Goal: Task Accomplishment & Management: Use online tool/utility

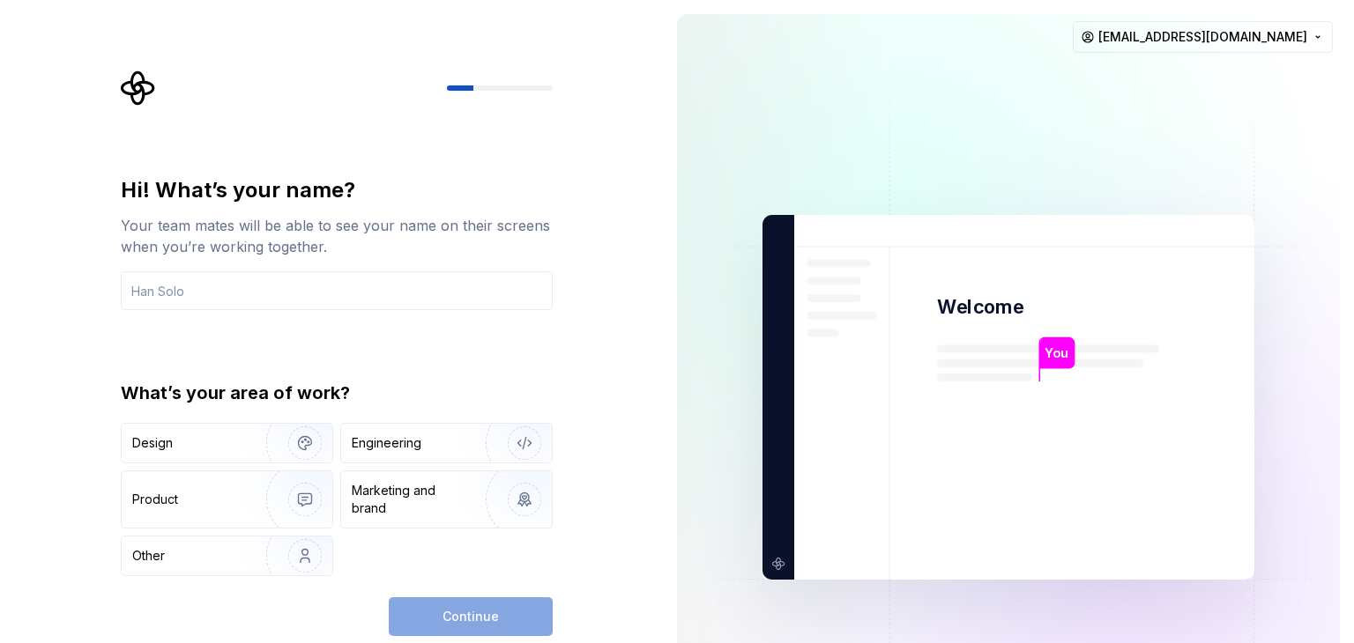
click at [471, 613] on div "Continue" at bounding box center [471, 616] width 164 height 39
click at [398, 444] on div "Engineering" at bounding box center [387, 443] width 70 height 18
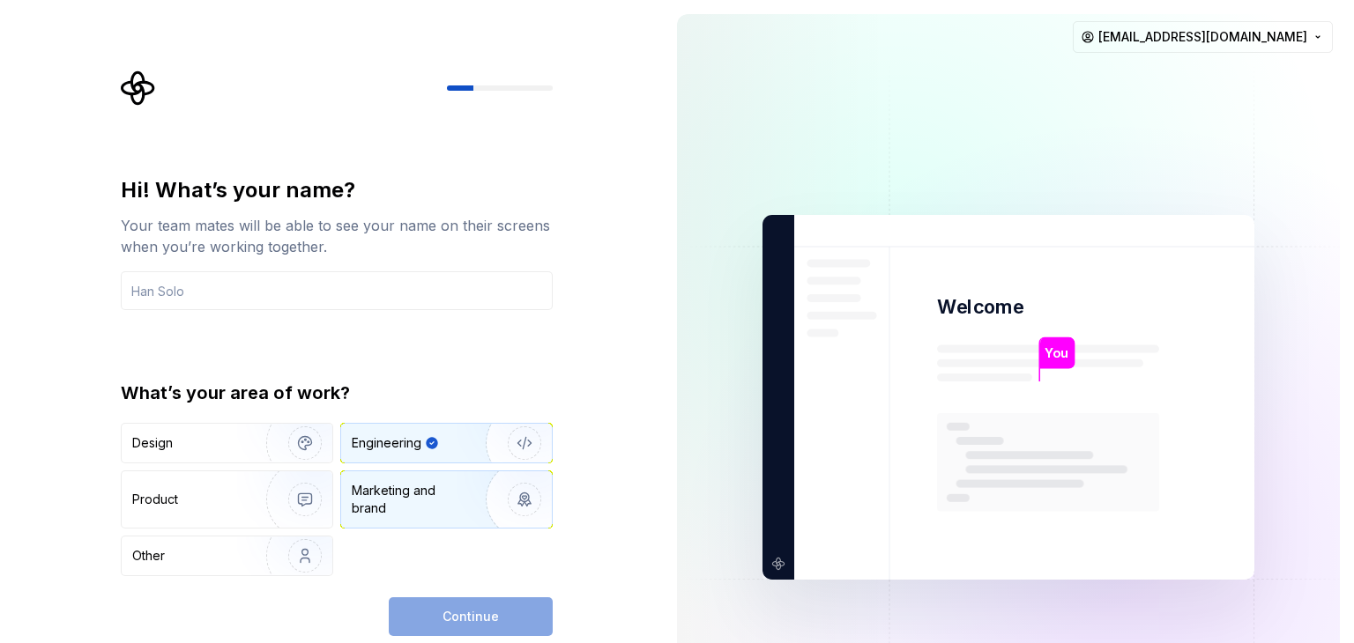
click at [405, 505] on div "Marketing and brand" at bounding box center [411, 499] width 119 height 35
click at [383, 442] on div "Engineering" at bounding box center [387, 443] width 70 height 18
click at [444, 614] on div "Continue" at bounding box center [471, 616] width 164 height 39
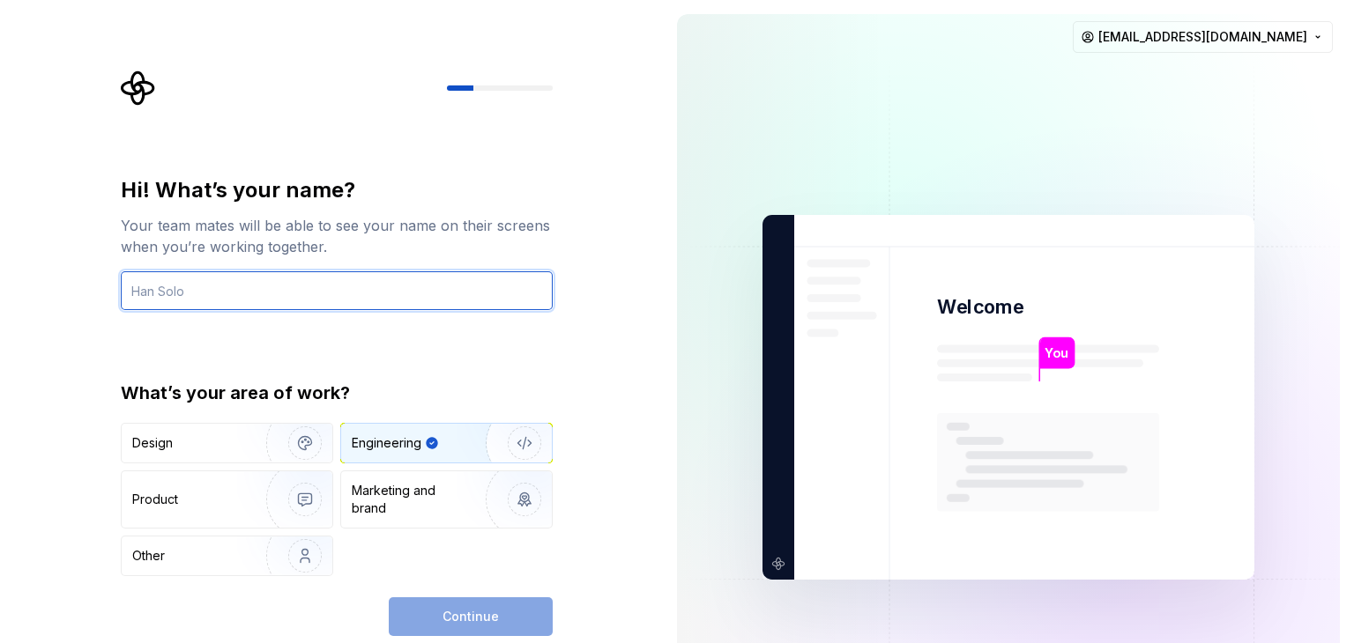
click at [244, 304] on input "text" at bounding box center [337, 290] width 432 height 39
type input "you"
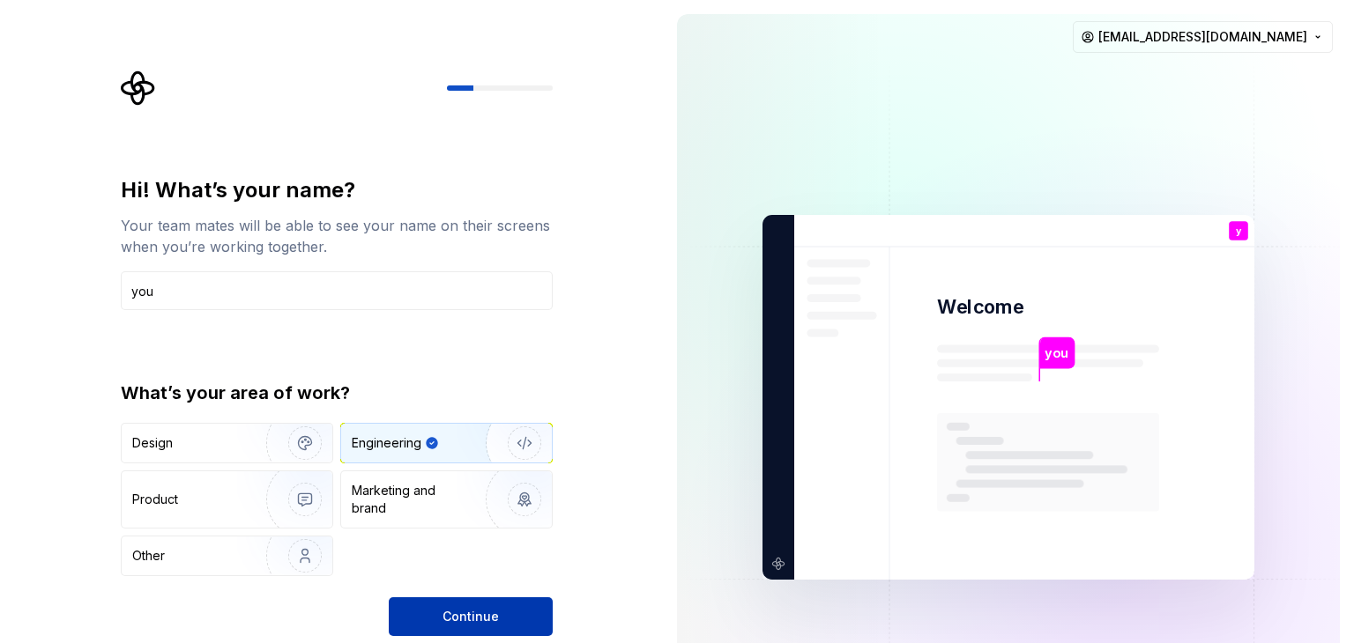
click at [468, 615] on span "Continue" at bounding box center [470, 617] width 56 height 18
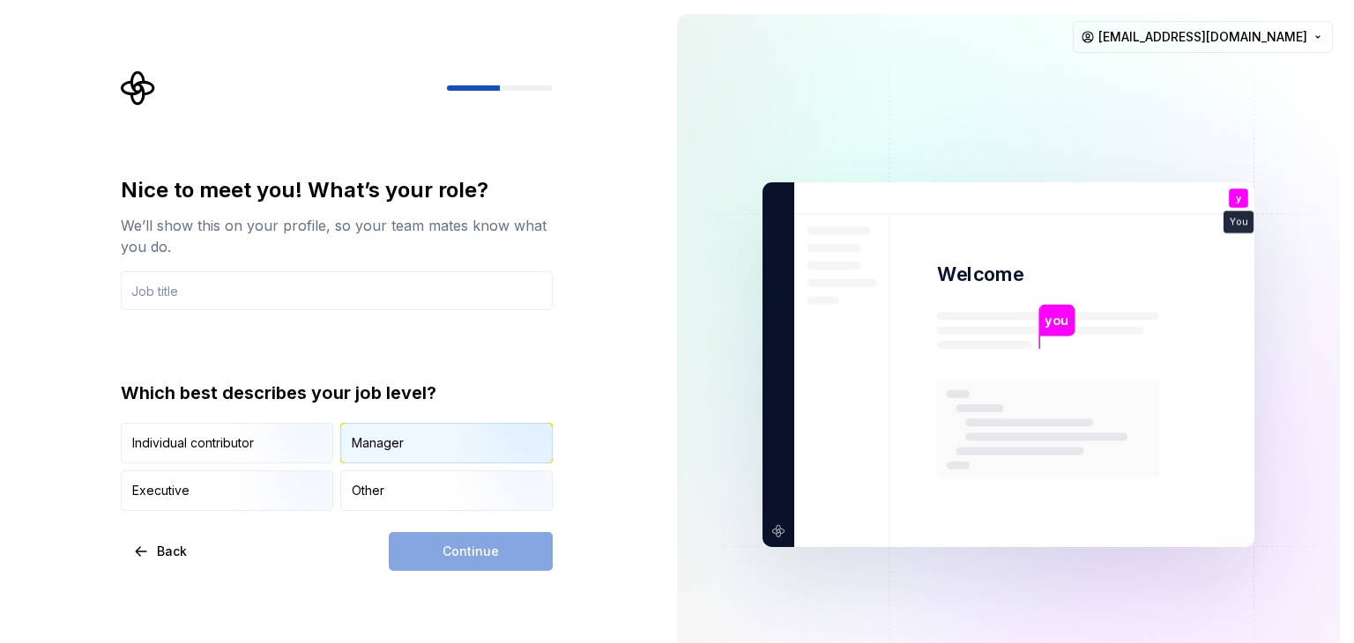
click at [369, 427] on div "Manager" at bounding box center [446, 443] width 211 height 39
click at [296, 287] on input "text" at bounding box center [337, 290] width 432 height 39
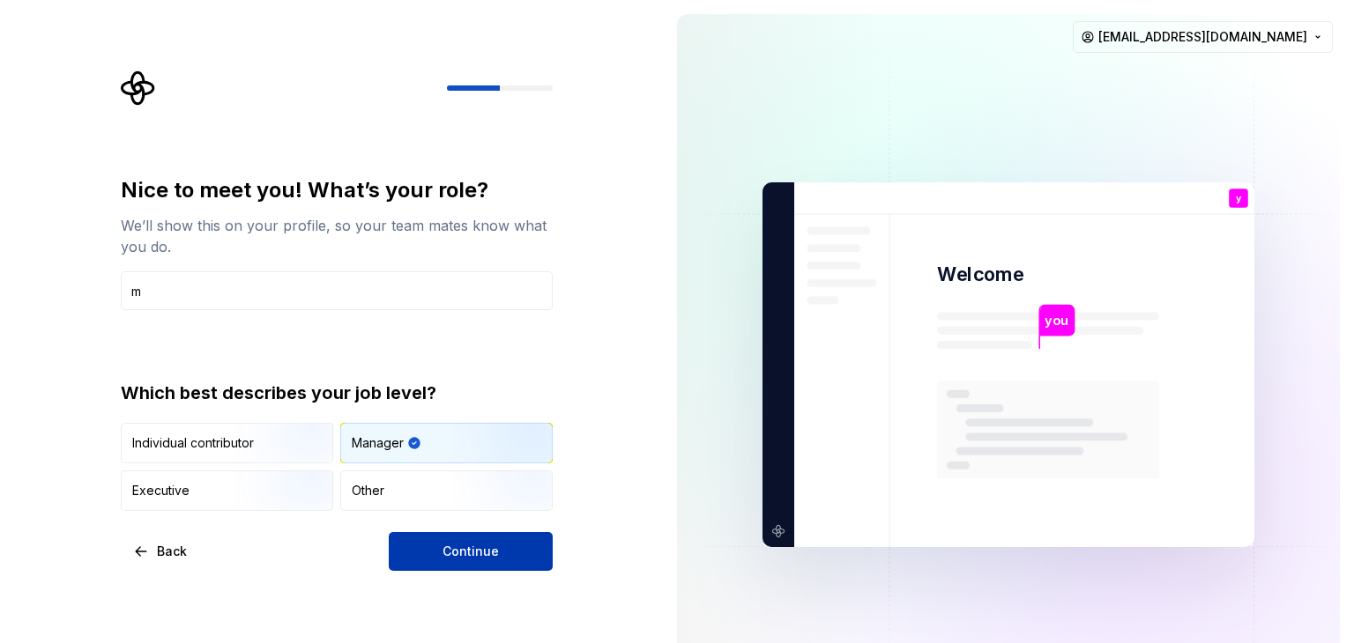
click at [469, 540] on button "Continue" at bounding box center [471, 551] width 164 height 39
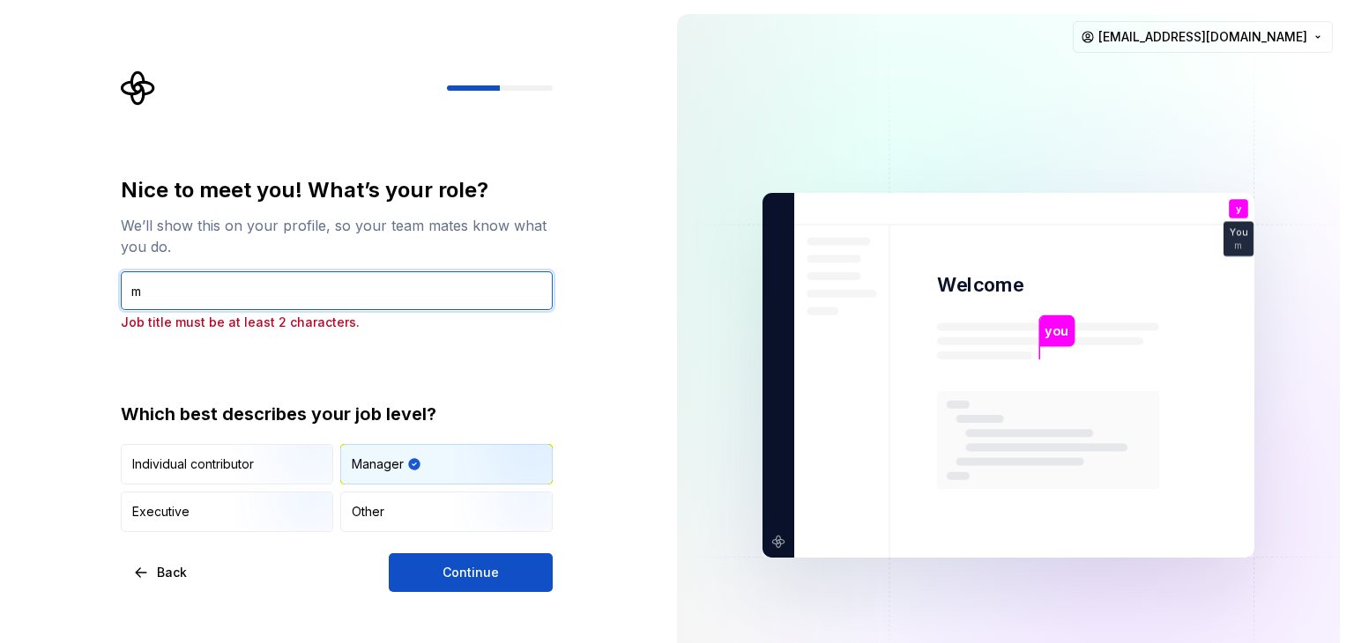
click at [266, 297] on input "m" at bounding box center [337, 290] width 432 height 39
type input "man"
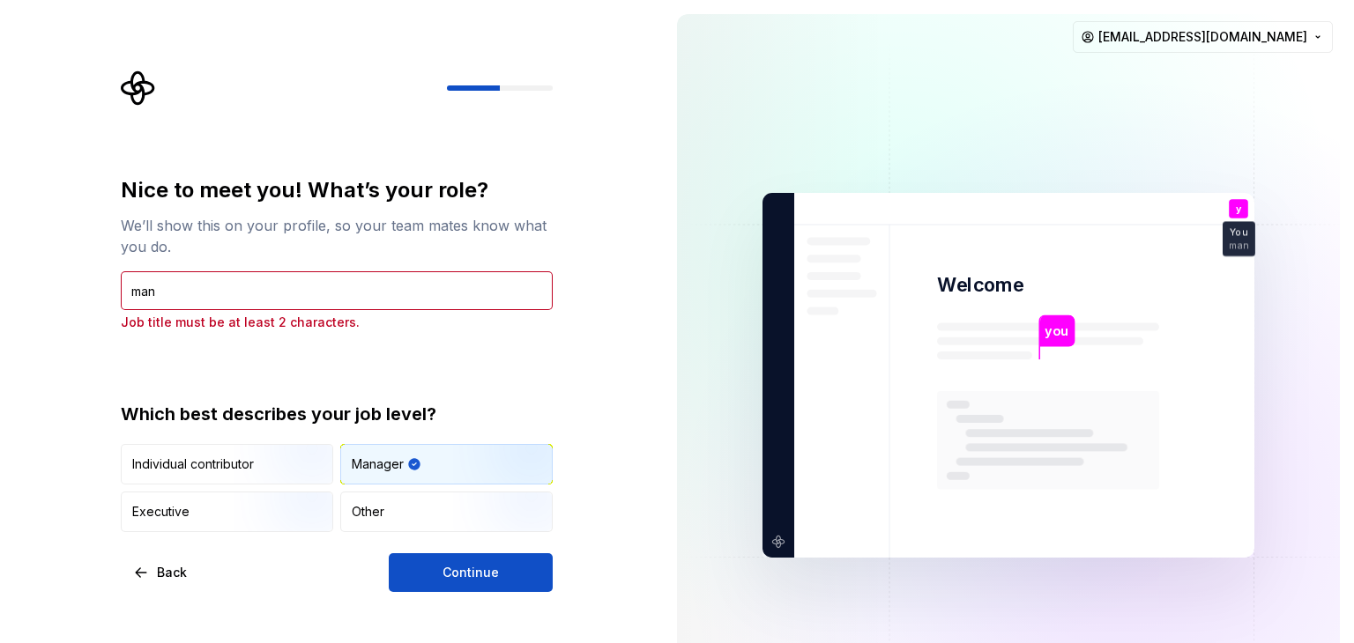
click at [456, 590] on button "Continue" at bounding box center [471, 572] width 164 height 39
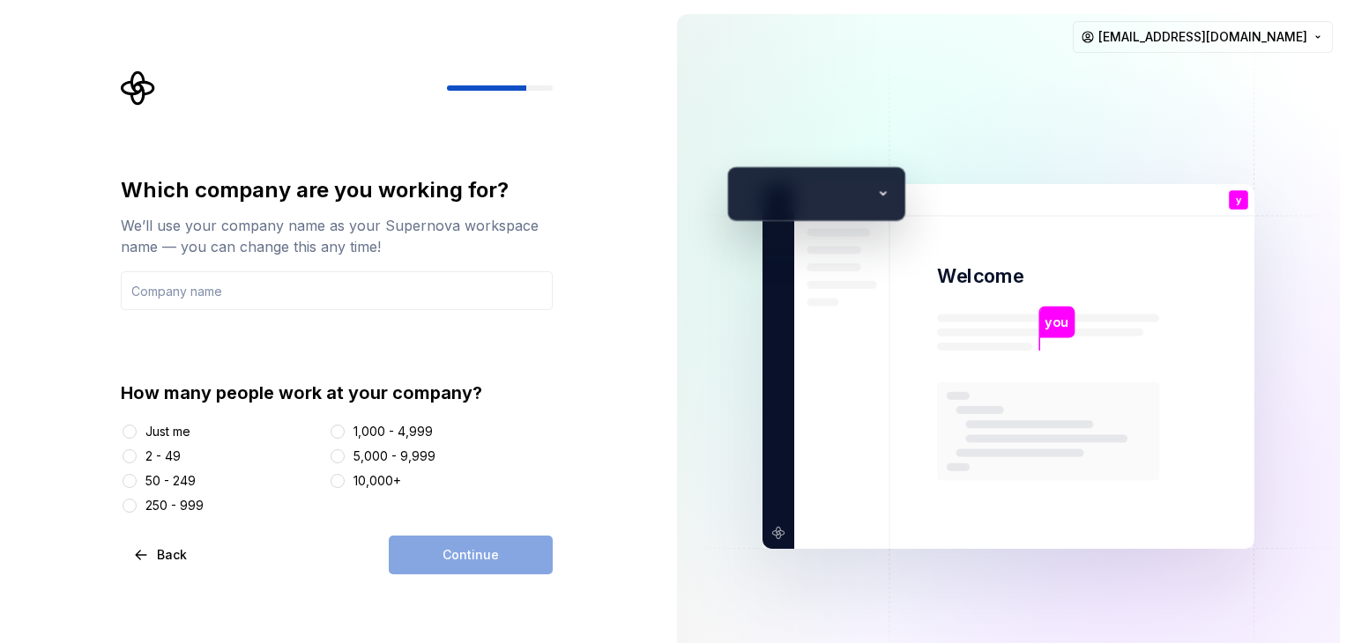
click at [145, 433] on div "Just me" at bounding box center [167, 432] width 45 height 18
click at [137, 433] on button "Just me" at bounding box center [129, 432] width 14 height 14
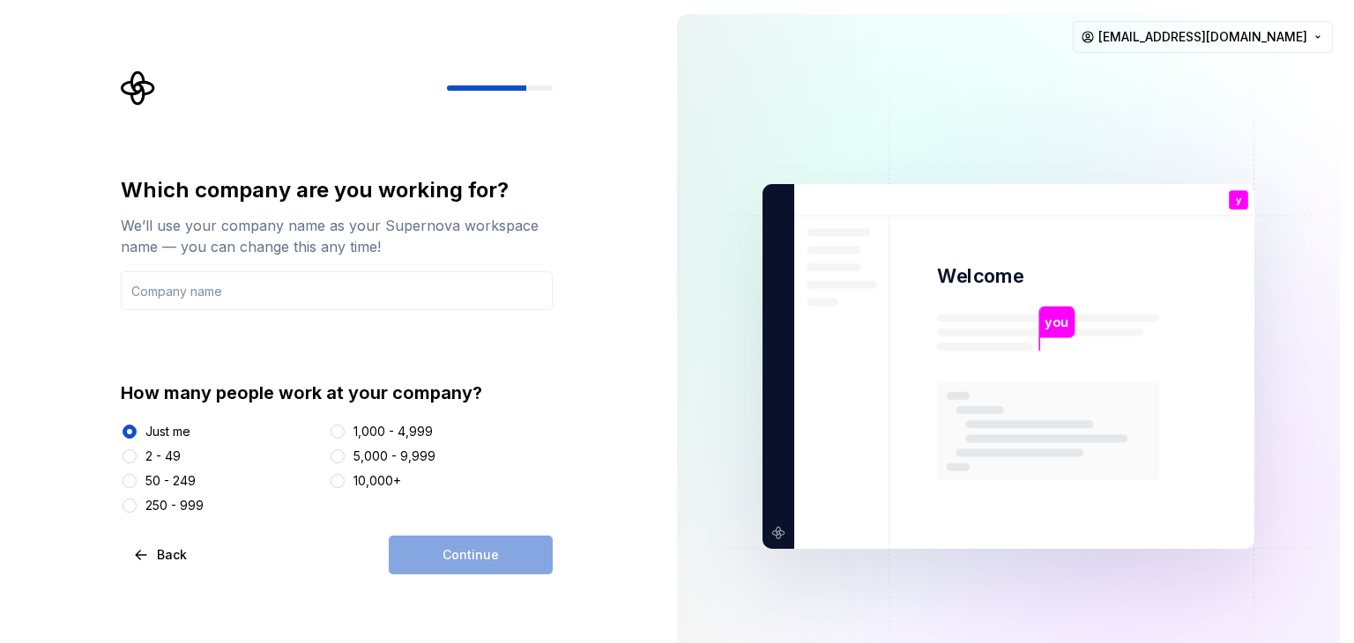
click at [489, 572] on div "Continue" at bounding box center [471, 555] width 164 height 39
click at [487, 553] on div "Continue" at bounding box center [471, 555] width 164 height 39
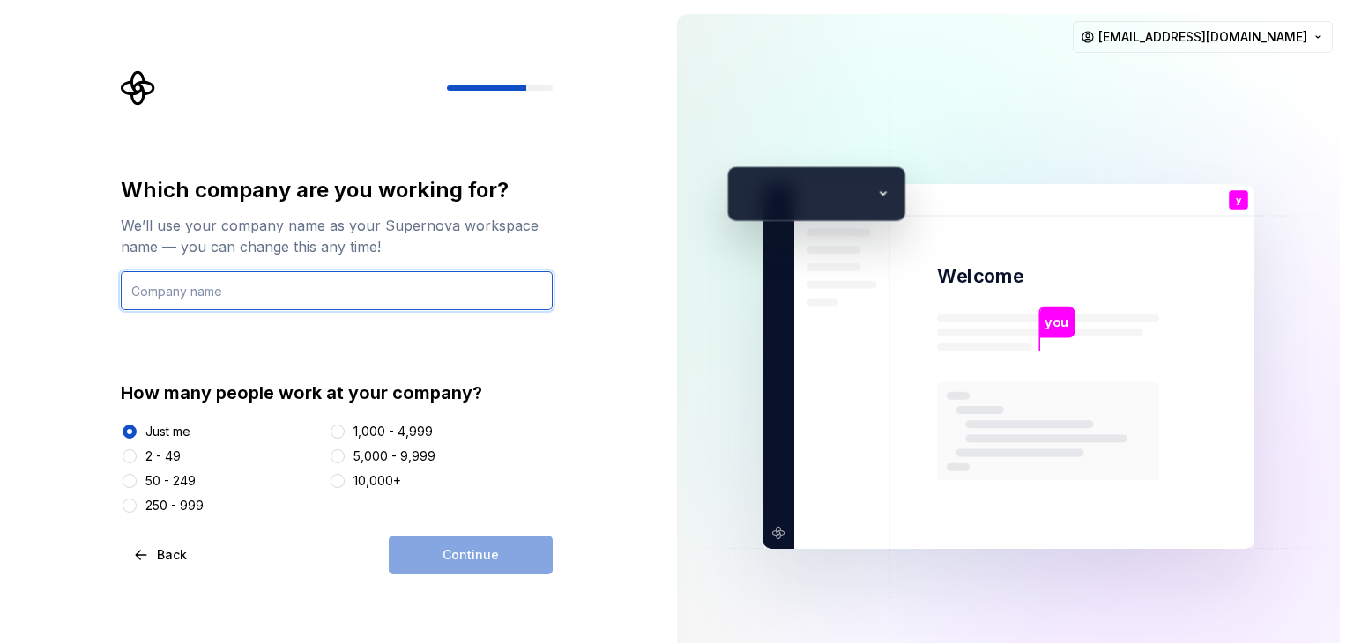
click at [234, 304] on input "text" at bounding box center [337, 290] width 432 height 39
type input "plan code"
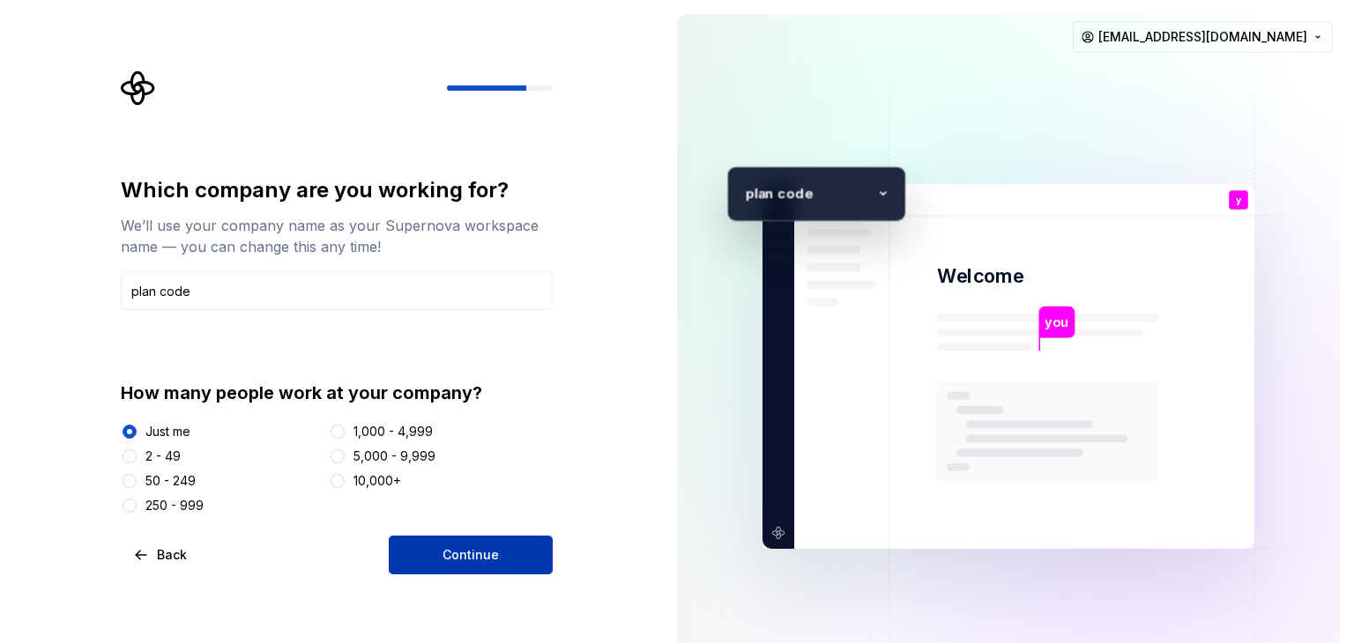
click at [462, 540] on button "Continue" at bounding box center [471, 555] width 164 height 39
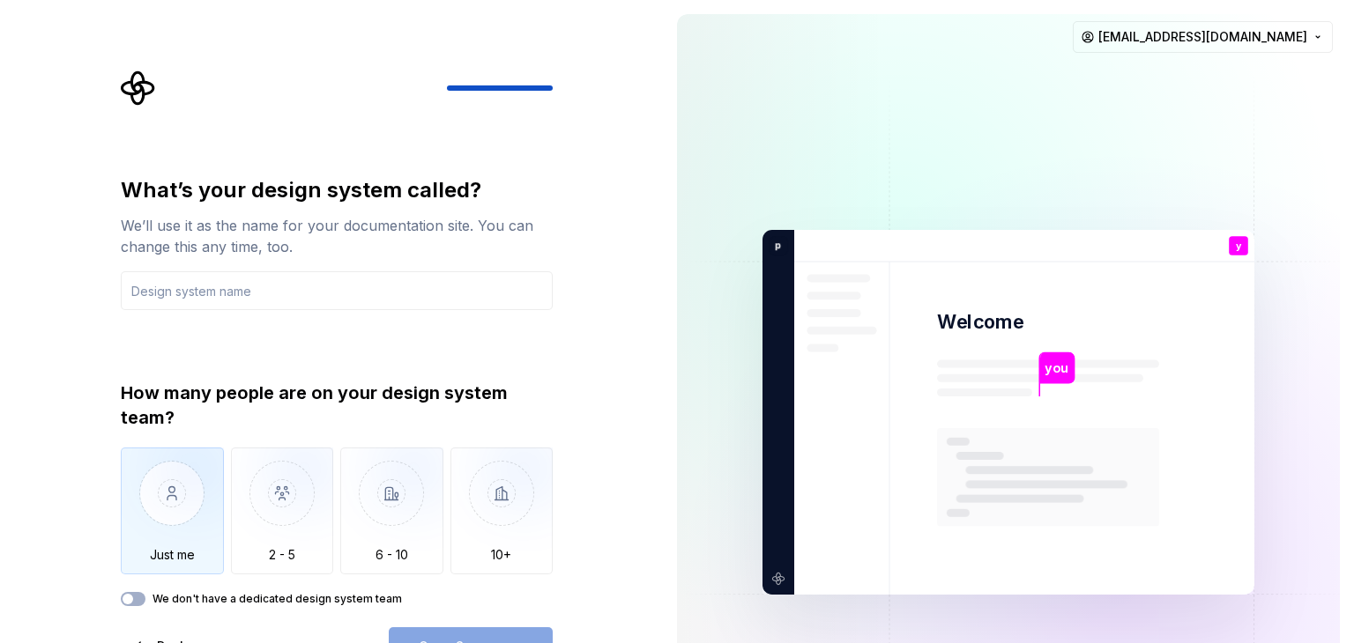
click at [197, 498] on img "button" at bounding box center [172, 507] width 103 height 118
click at [241, 290] on input "text" at bounding box center [337, 290] width 432 height 39
click at [463, 622] on div "What’s your design system called? We’ll use it as the name for your documentati…" at bounding box center [337, 421] width 432 height 490
click at [465, 626] on div "What’s your design system called? We’ll use it as the name for your documentati…" at bounding box center [337, 421] width 432 height 490
click at [470, 633] on button "Open Supernova" at bounding box center [471, 646] width 164 height 39
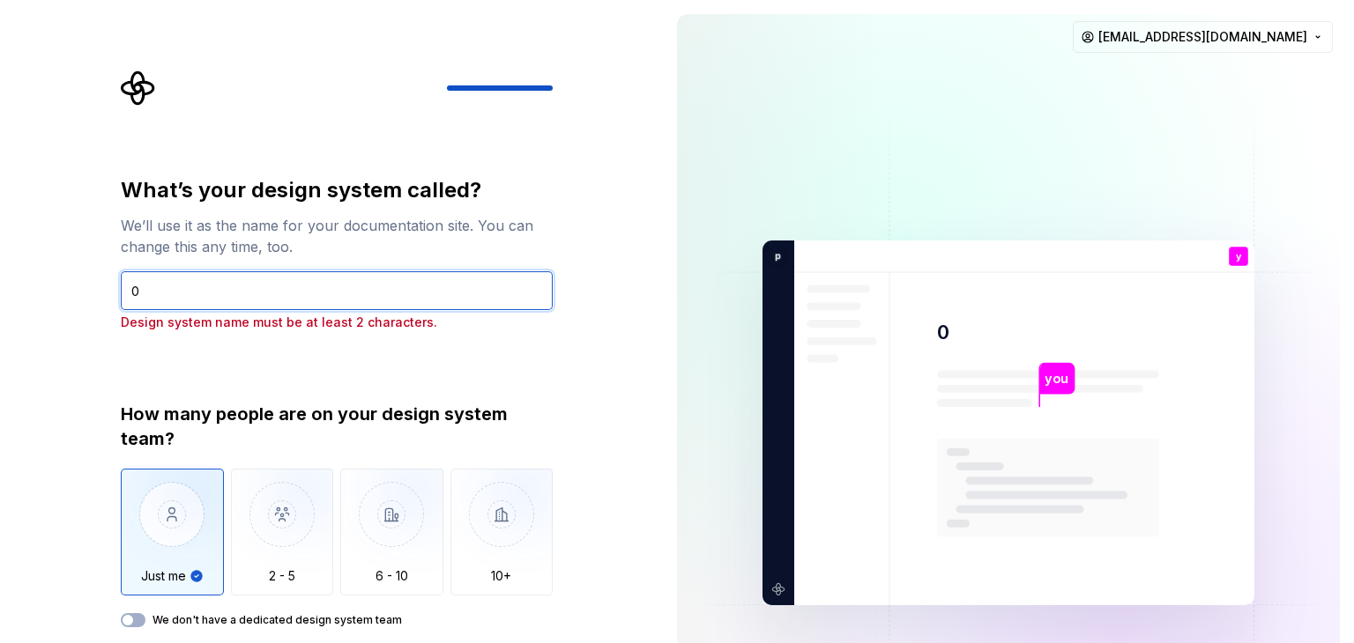
click at [256, 289] on input "0" at bounding box center [337, 290] width 432 height 39
type input "v"
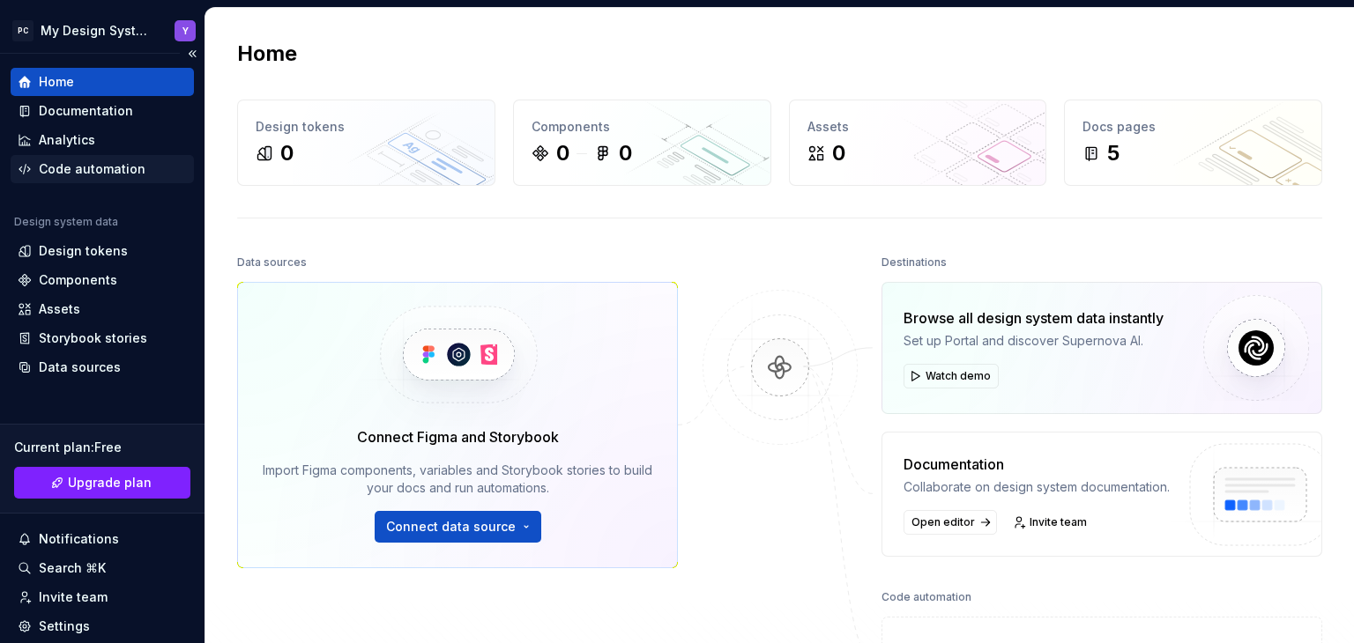
click at [88, 170] on div "Code automation" at bounding box center [92, 169] width 107 height 18
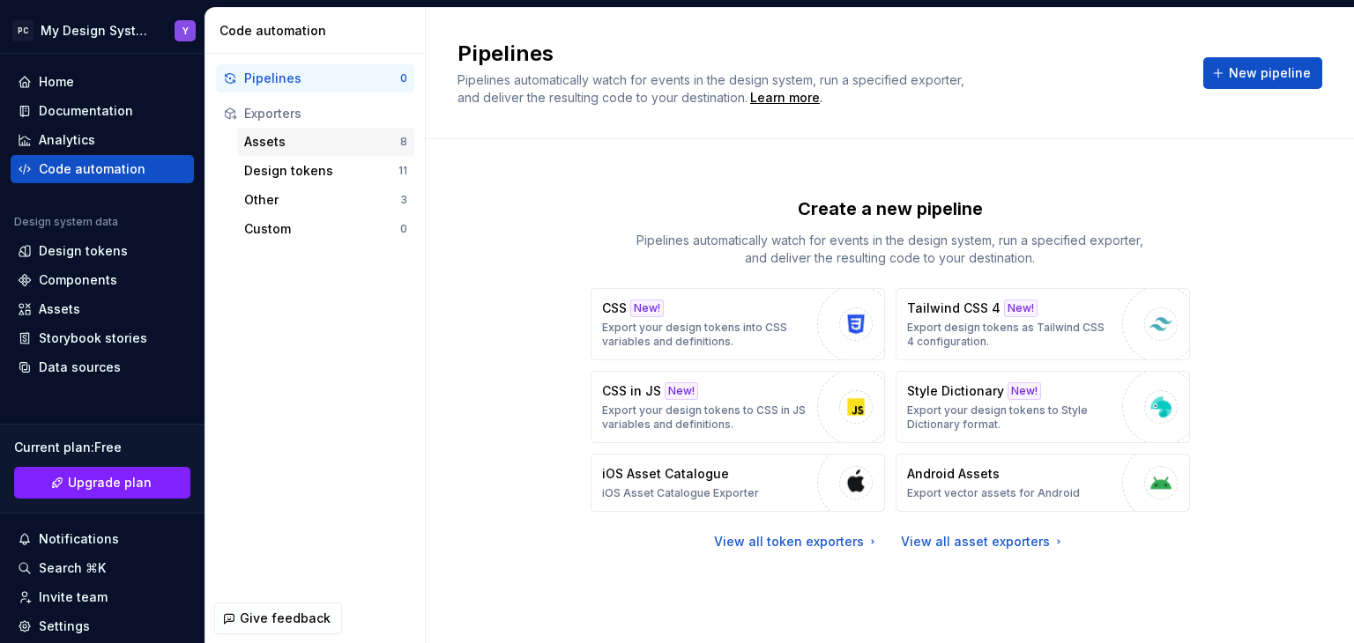
click at [289, 142] on div "Assets" at bounding box center [322, 142] width 156 height 18
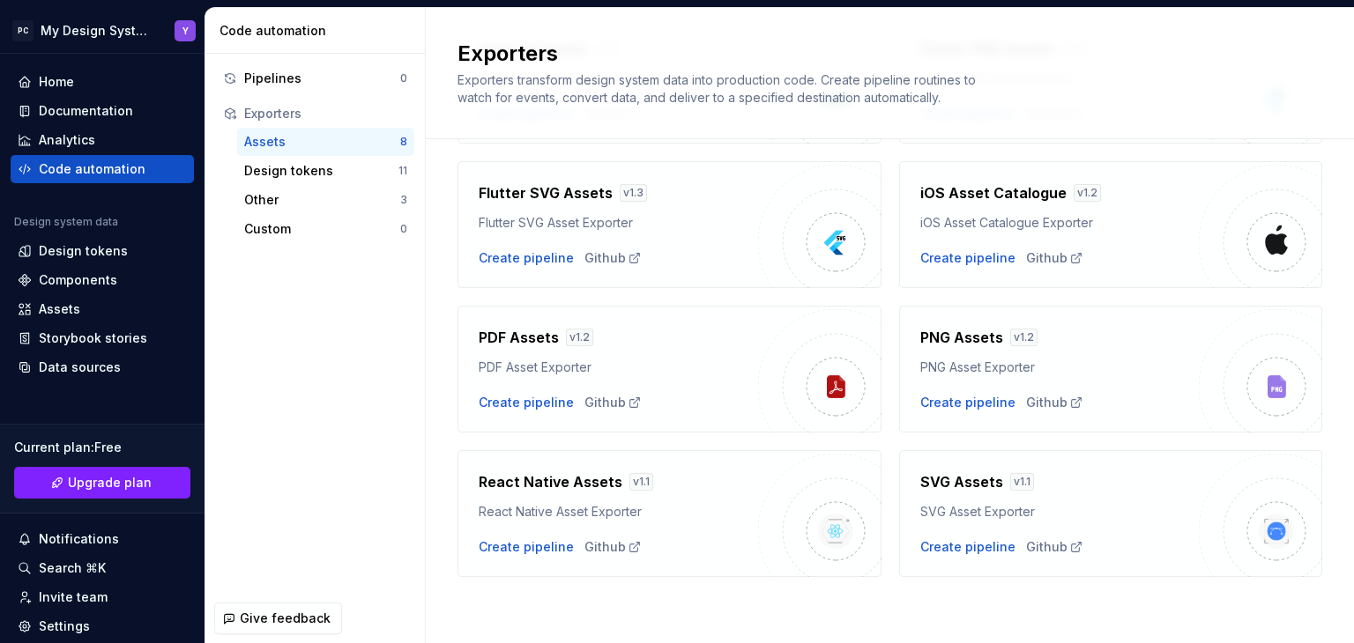
scroll to position [197, 0]
click at [537, 403] on div "Create pipeline" at bounding box center [526, 402] width 95 height 18
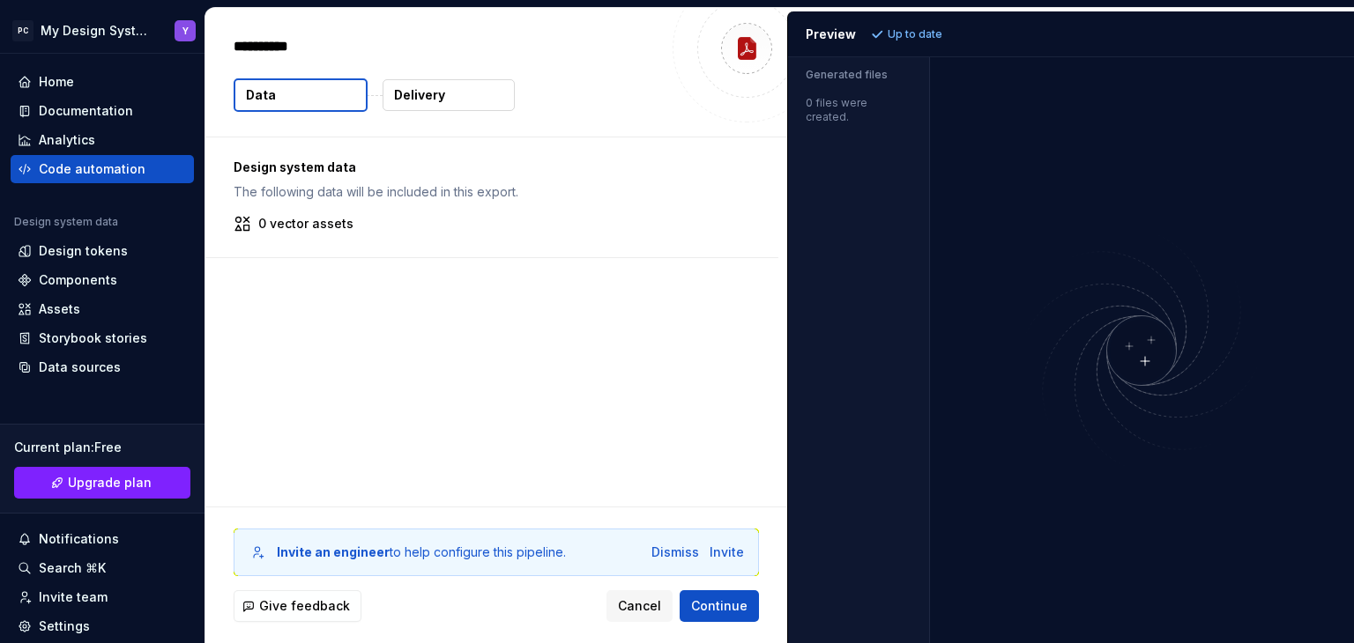
click at [1146, 362] on img at bounding box center [1141, 351] width 423 height 250
click at [420, 86] on p "Delivery" at bounding box center [419, 95] width 51 height 18
click at [311, 86] on button "Data" at bounding box center [301, 94] width 134 height 33
click at [829, 33] on div "Preview" at bounding box center [830, 35] width 50 height 18
click at [871, 38] on icon at bounding box center [877, 34] width 14 height 14
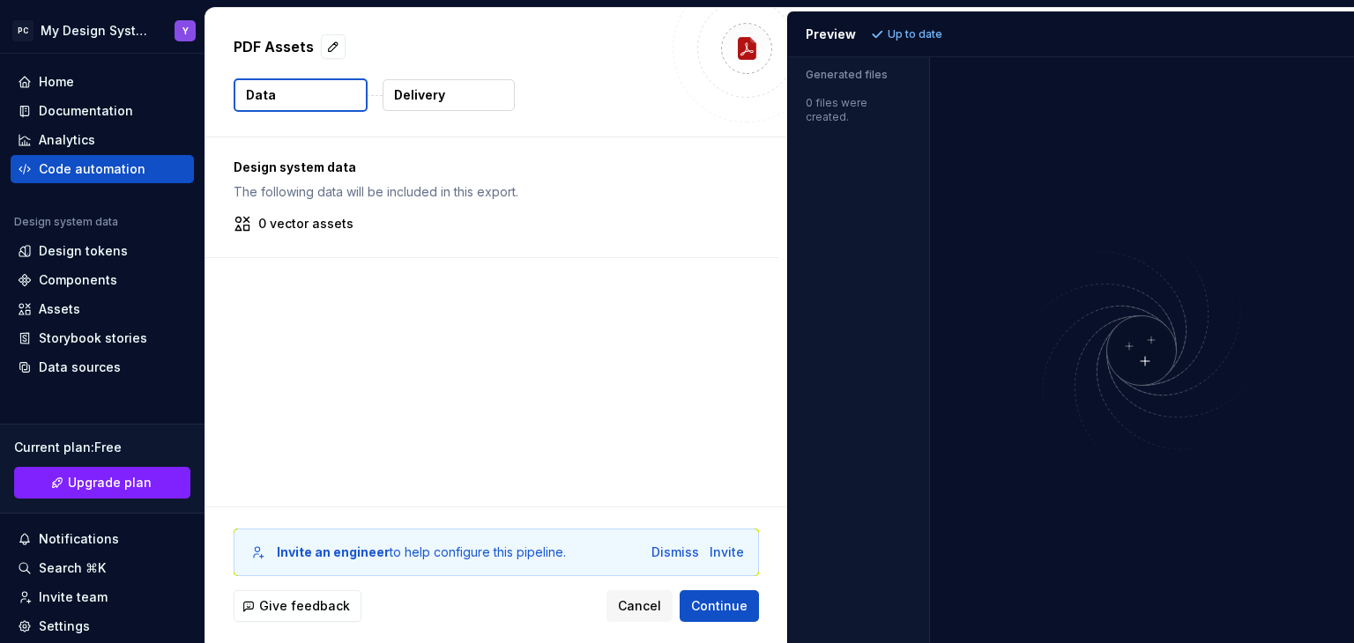
click at [887, 37] on p "Up to date" at bounding box center [914, 34] width 55 height 14
click at [49, 141] on div "Analytics" at bounding box center [67, 140] width 56 height 18
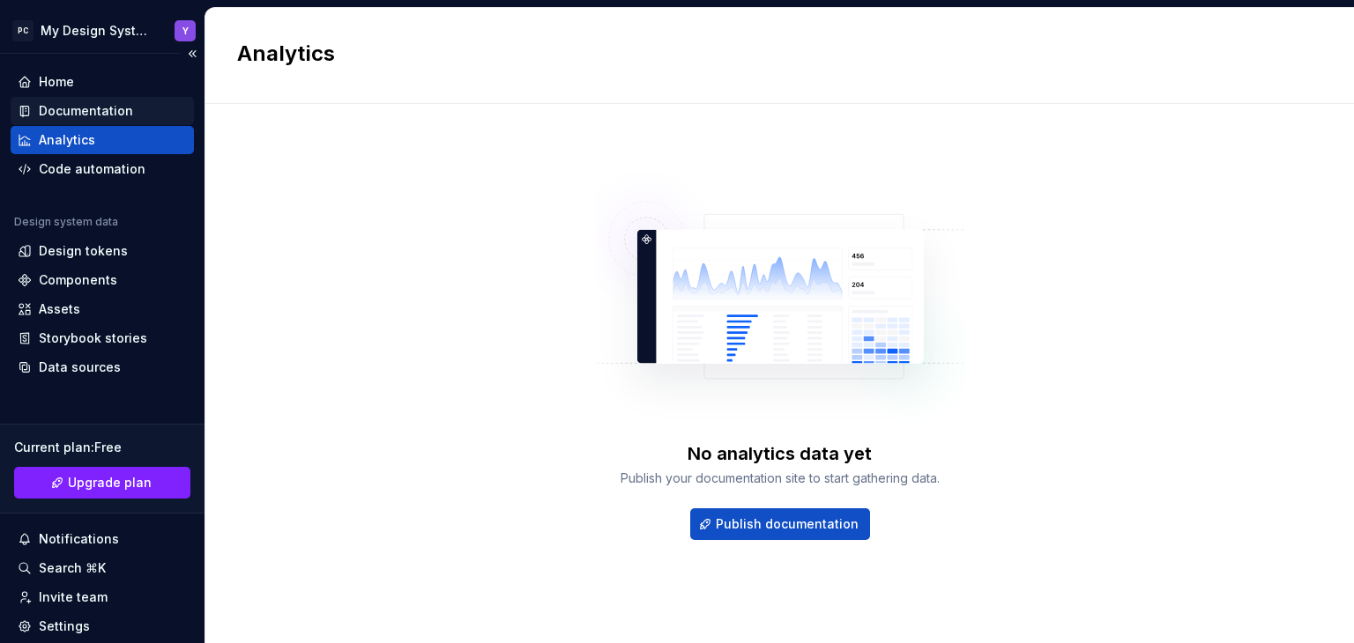
click at [91, 105] on div "Documentation" at bounding box center [86, 111] width 94 height 18
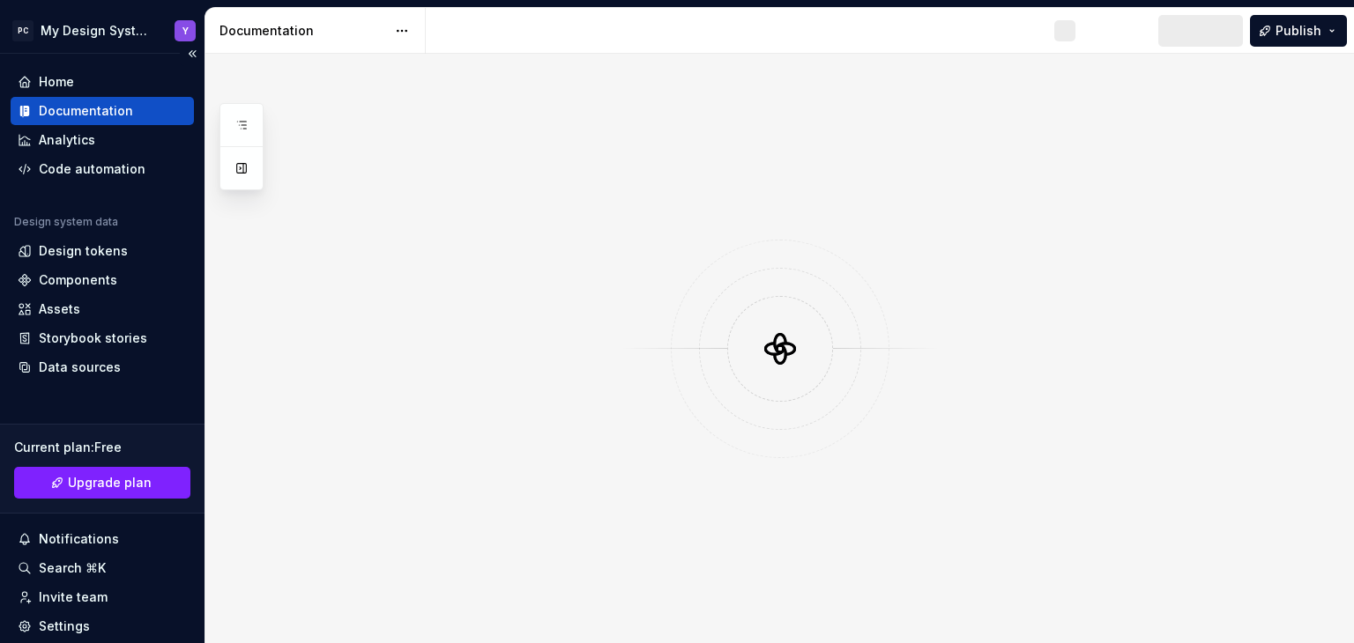
click at [92, 103] on div "Documentation" at bounding box center [86, 111] width 94 height 18
click at [1327, 22] on button "Publish" at bounding box center [1298, 31] width 97 height 32
click at [1239, 23] on button "Preview" at bounding box center [1199, 31] width 86 height 32
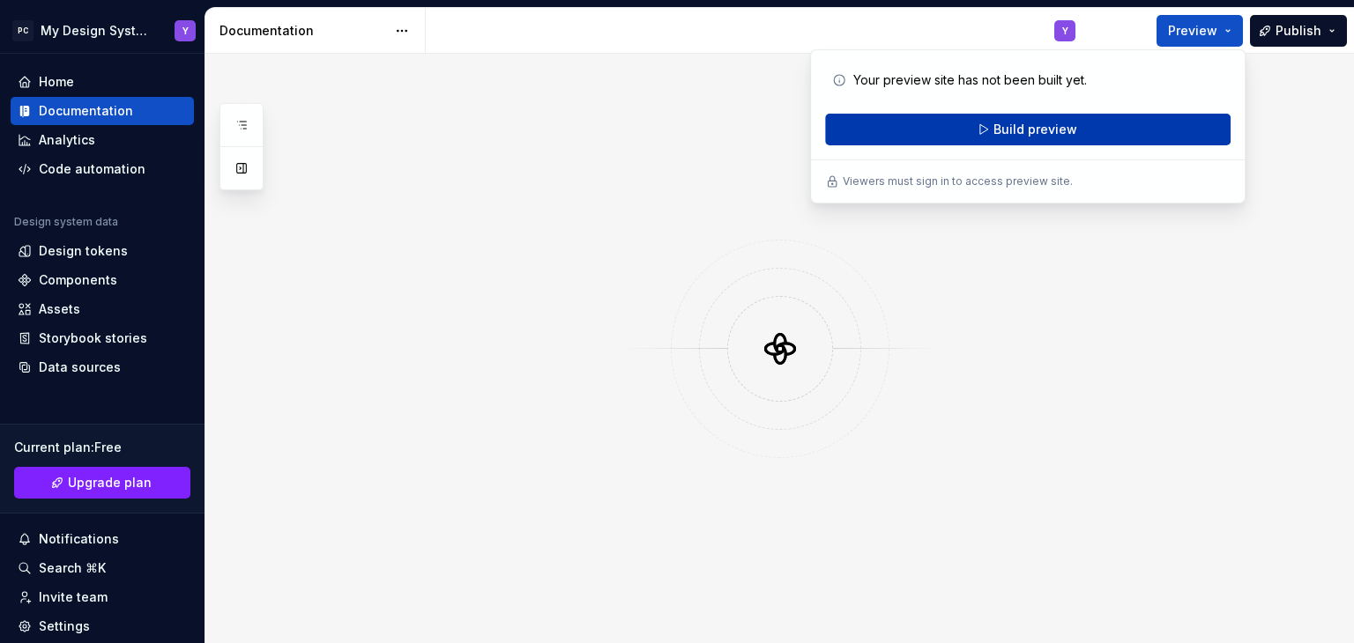
click at [1022, 135] on span "Build preview" at bounding box center [1035, 130] width 84 height 18
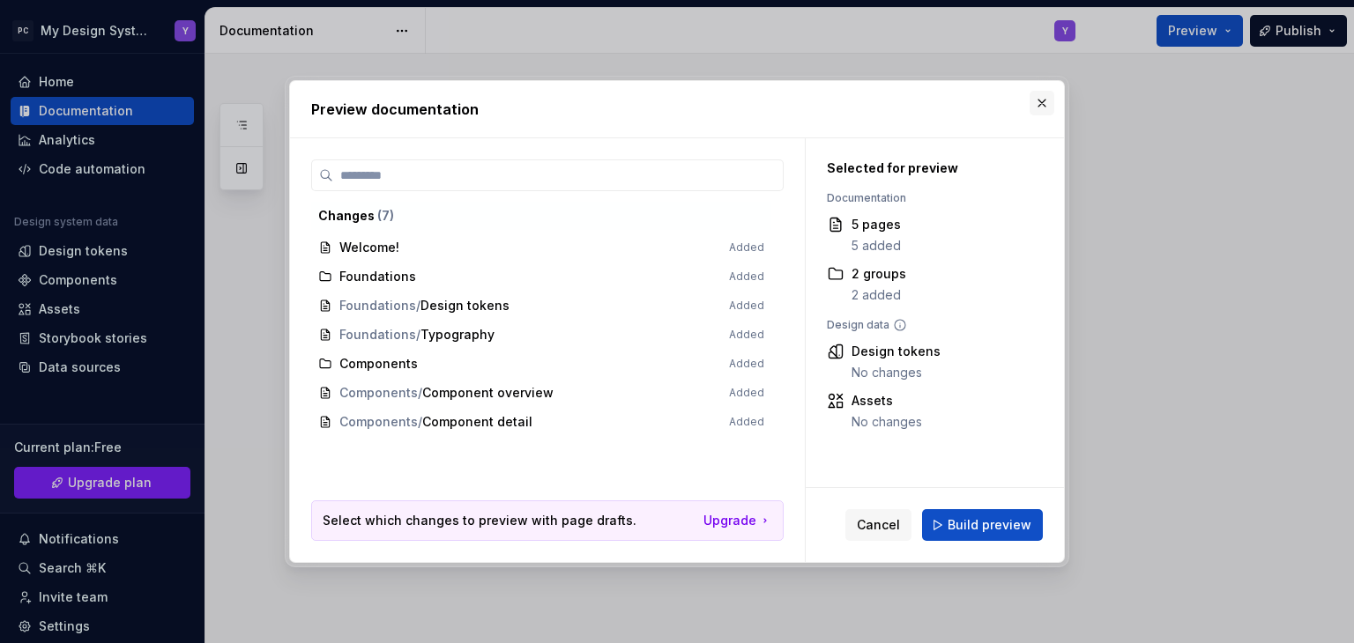
click at [1041, 100] on button "button" at bounding box center [1041, 103] width 25 height 25
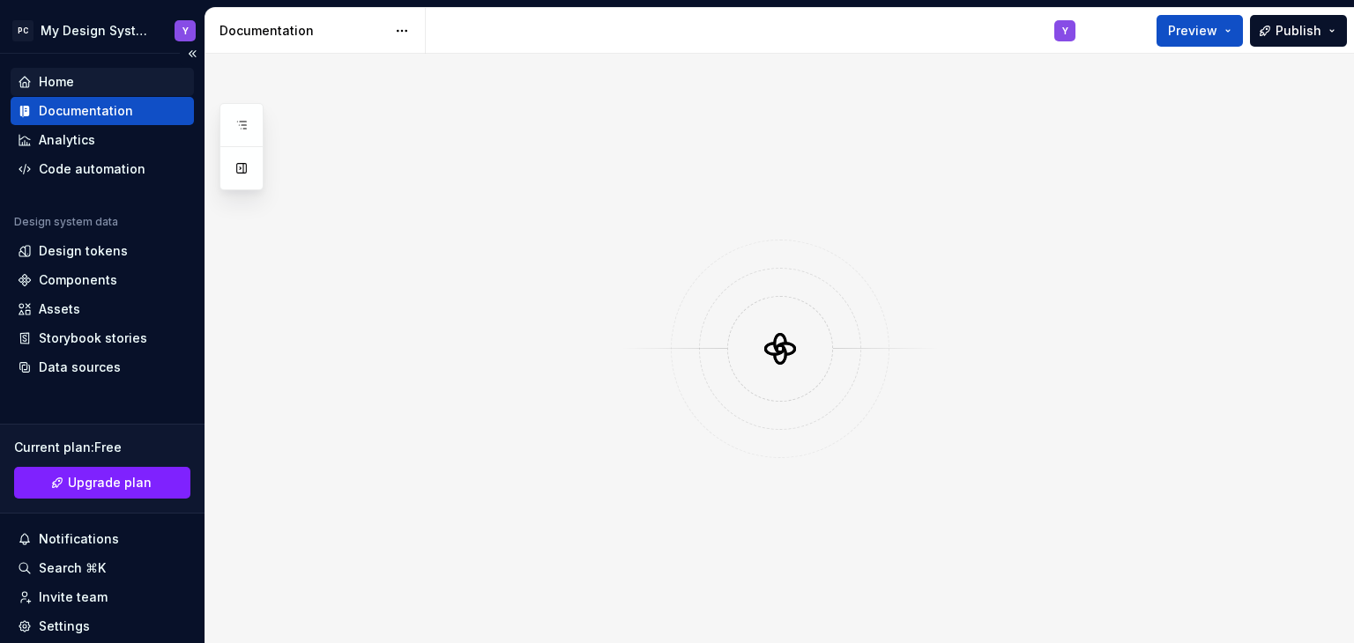
click at [40, 78] on div "Home" at bounding box center [56, 82] width 35 height 18
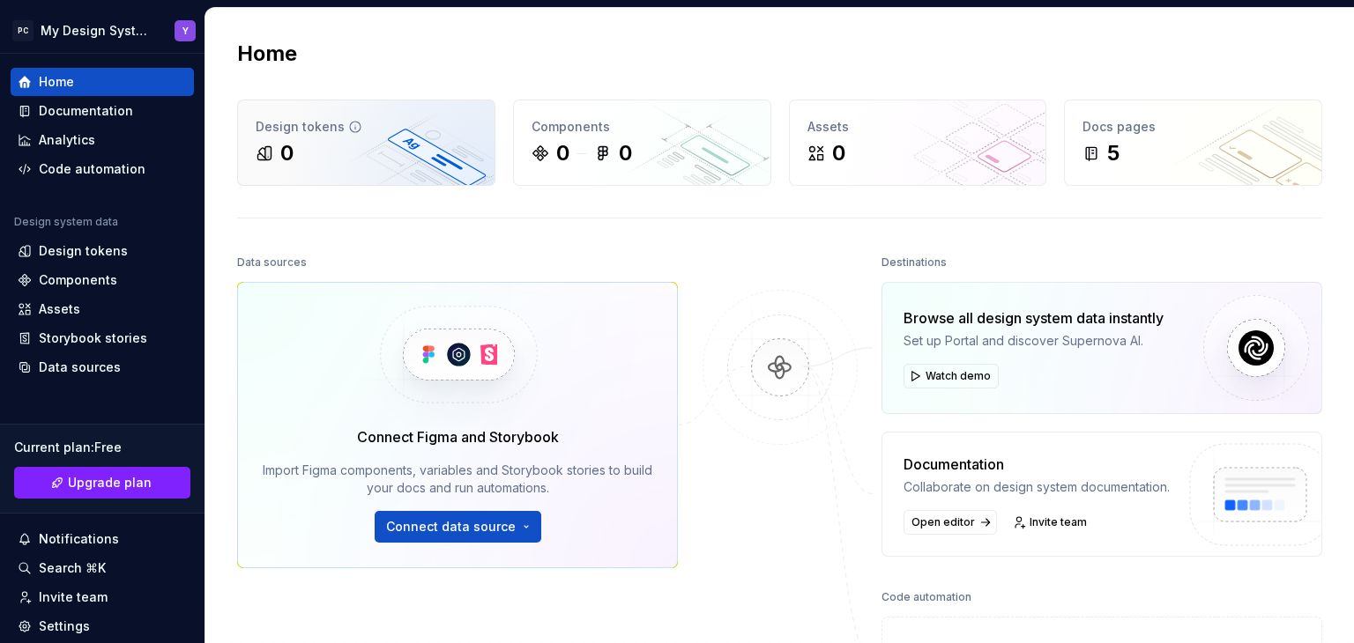
click at [359, 152] on div "0" at bounding box center [366, 153] width 221 height 28
click at [341, 131] on div "Design tokens" at bounding box center [366, 127] width 221 height 18
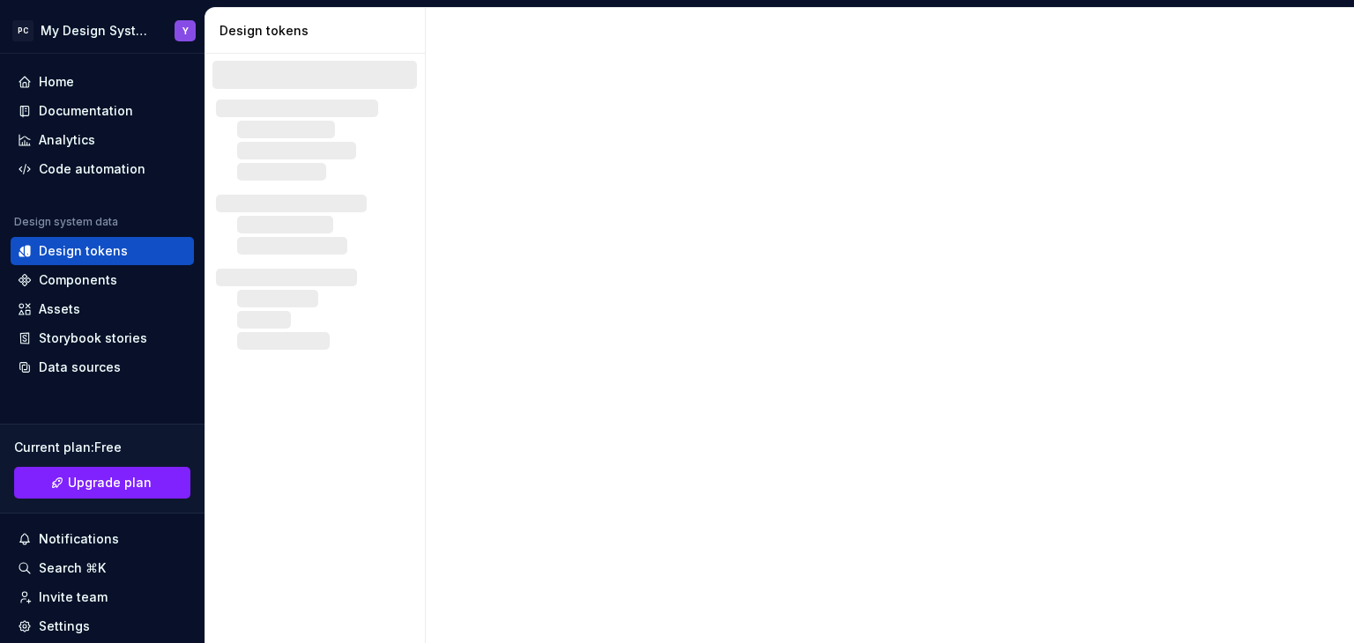
click at [347, 129] on div at bounding box center [315, 151] width 198 height 60
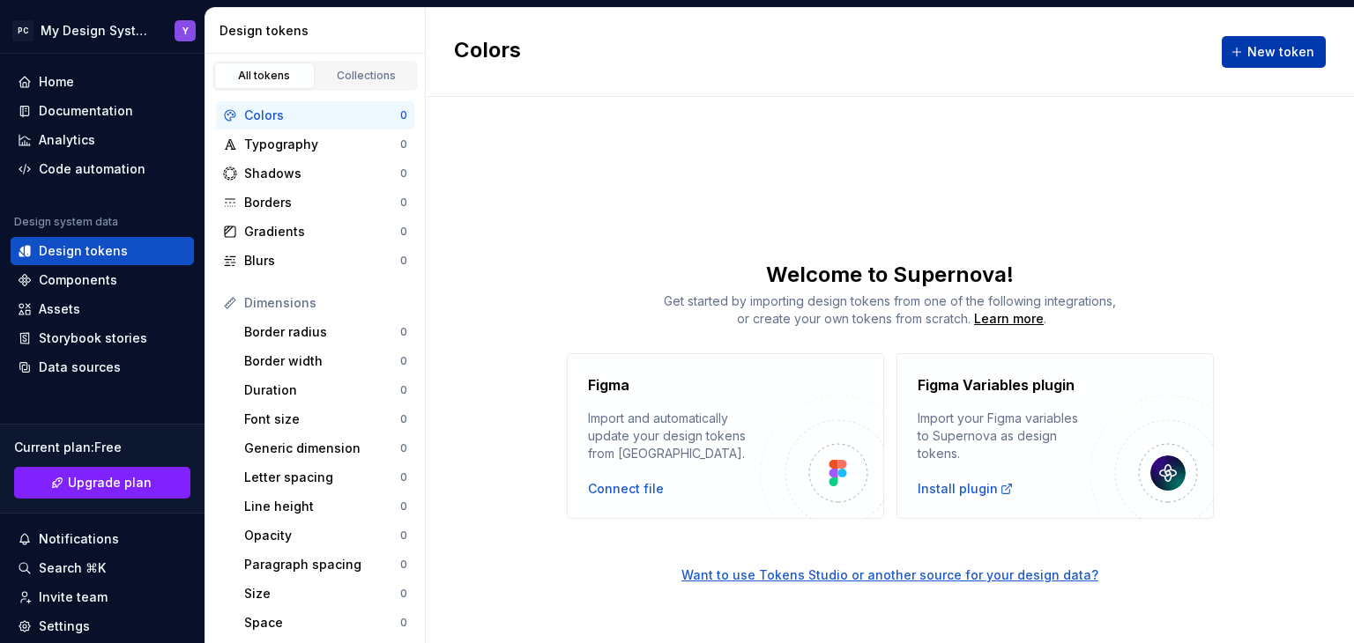
click at [1261, 56] on span "New token" at bounding box center [1280, 52] width 67 height 18
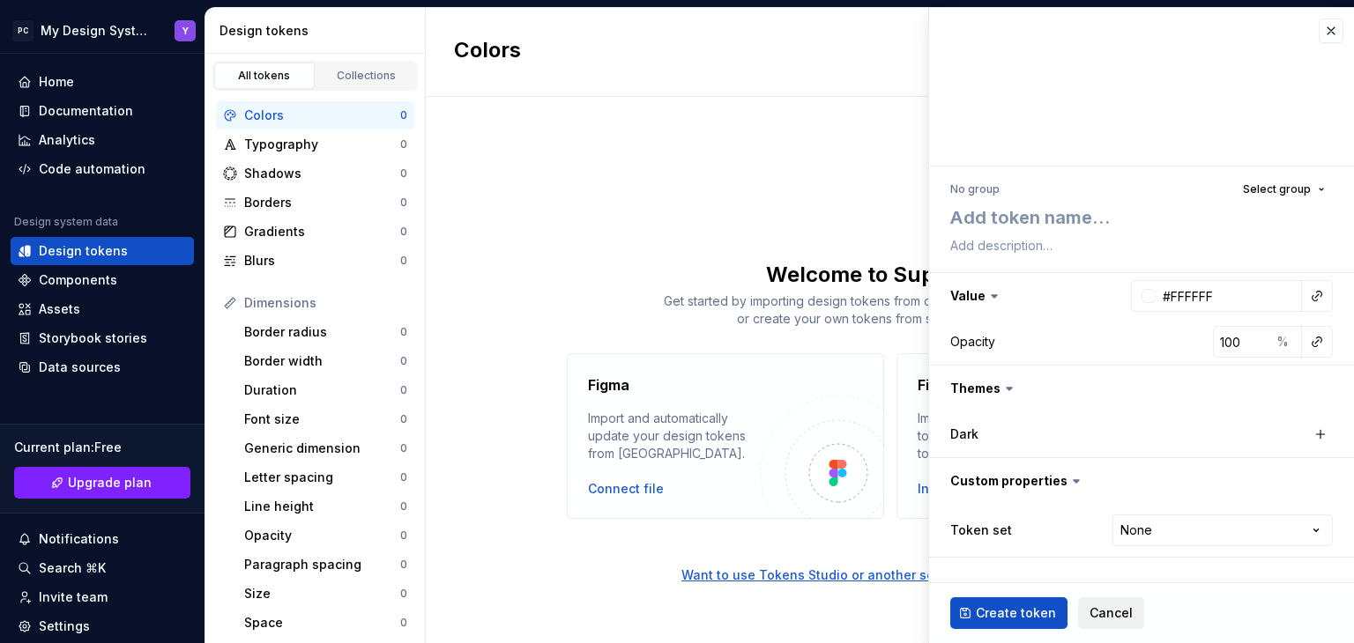
click at [1097, 609] on span "Cancel" at bounding box center [1110, 614] width 43 height 18
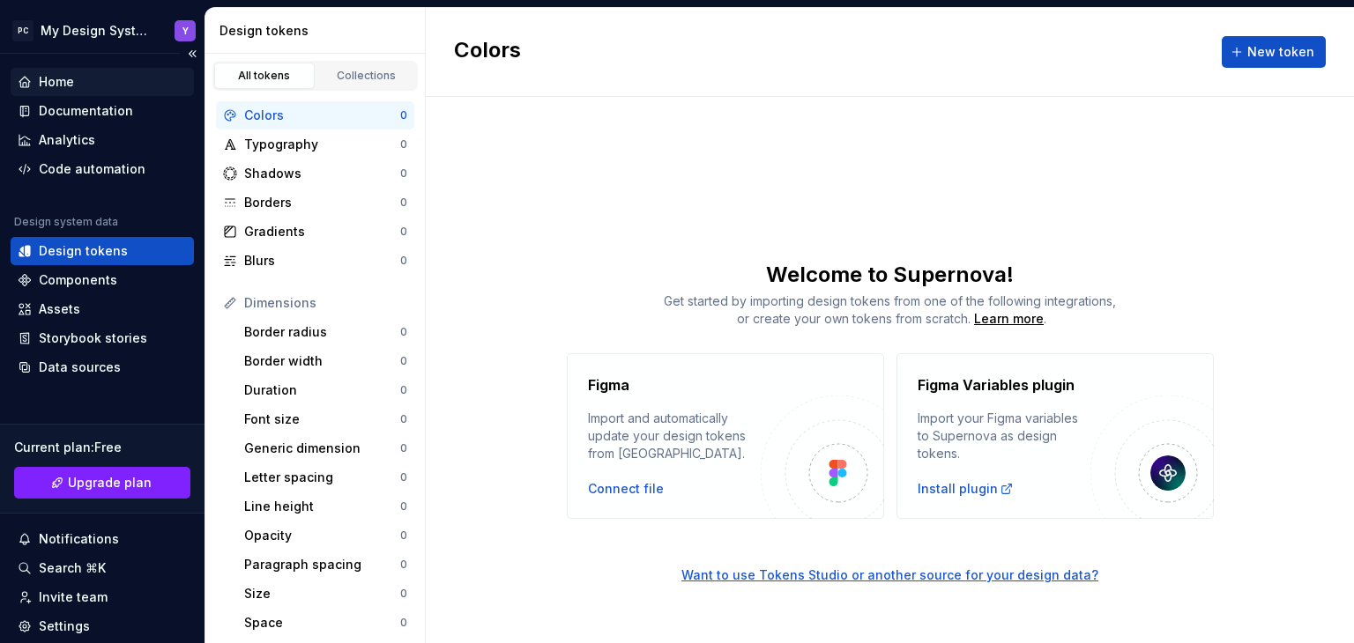
click at [44, 76] on div "Home" at bounding box center [56, 82] width 35 height 18
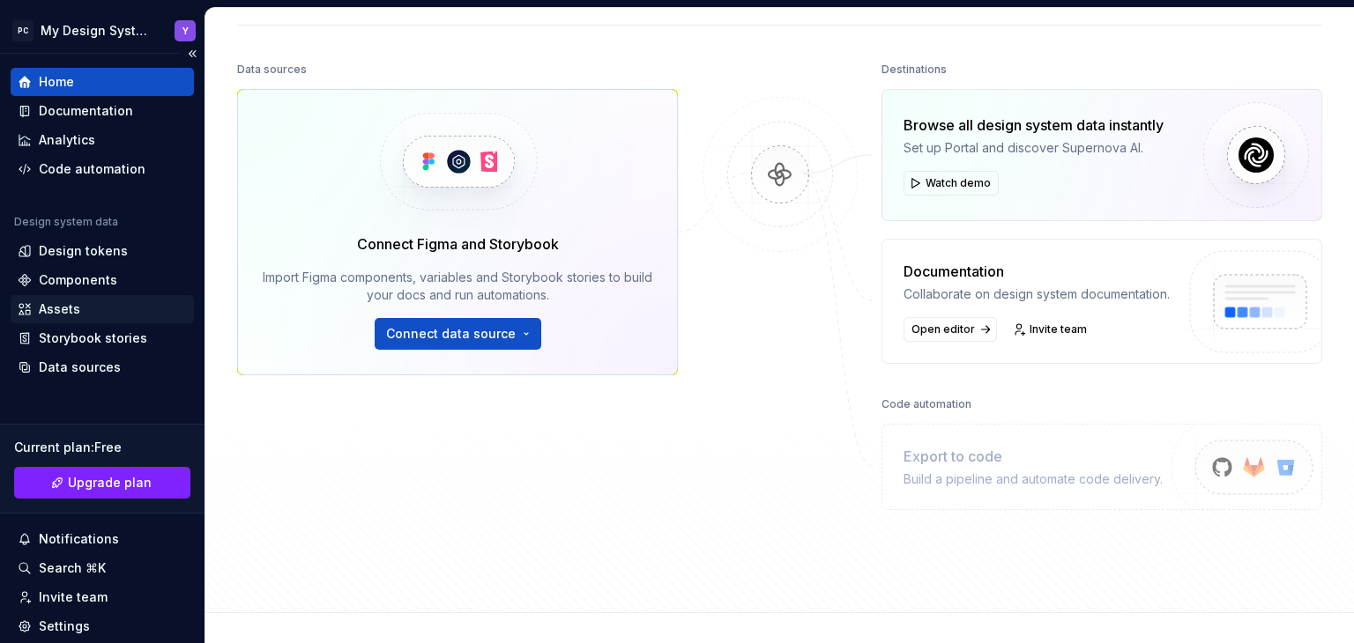
click at [42, 308] on div "Assets" at bounding box center [59, 310] width 41 height 18
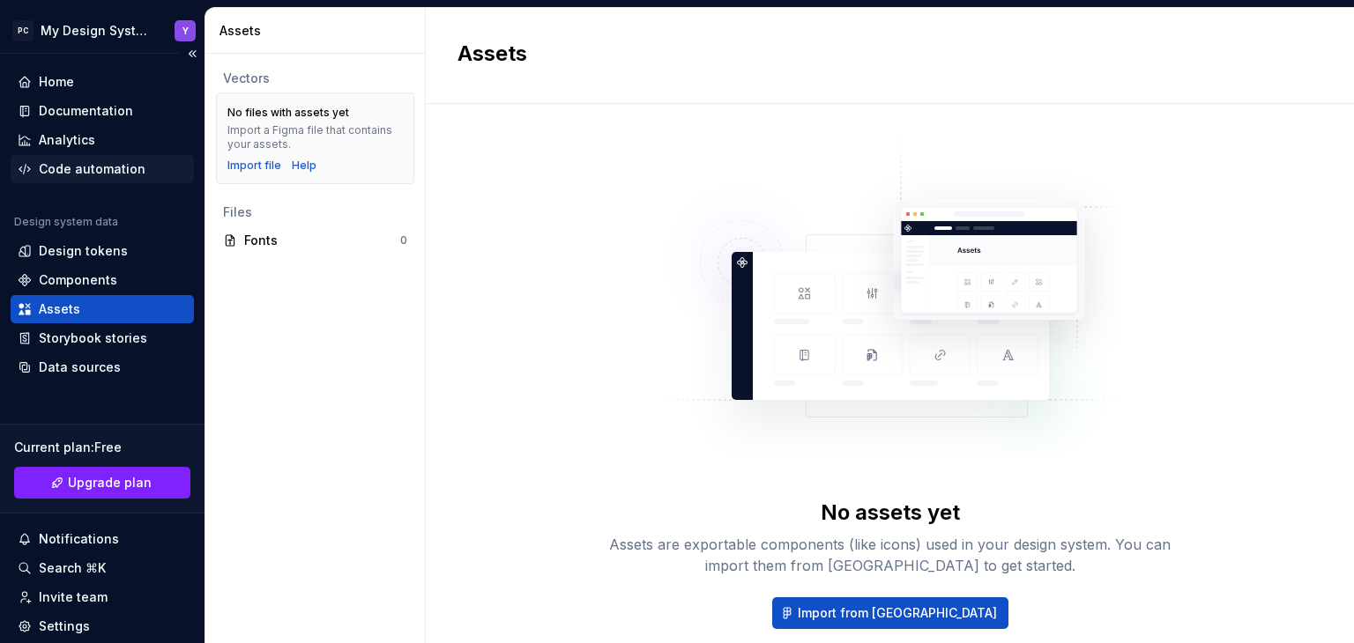
click at [109, 167] on div "Code automation" at bounding box center [92, 169] width 107 height 18
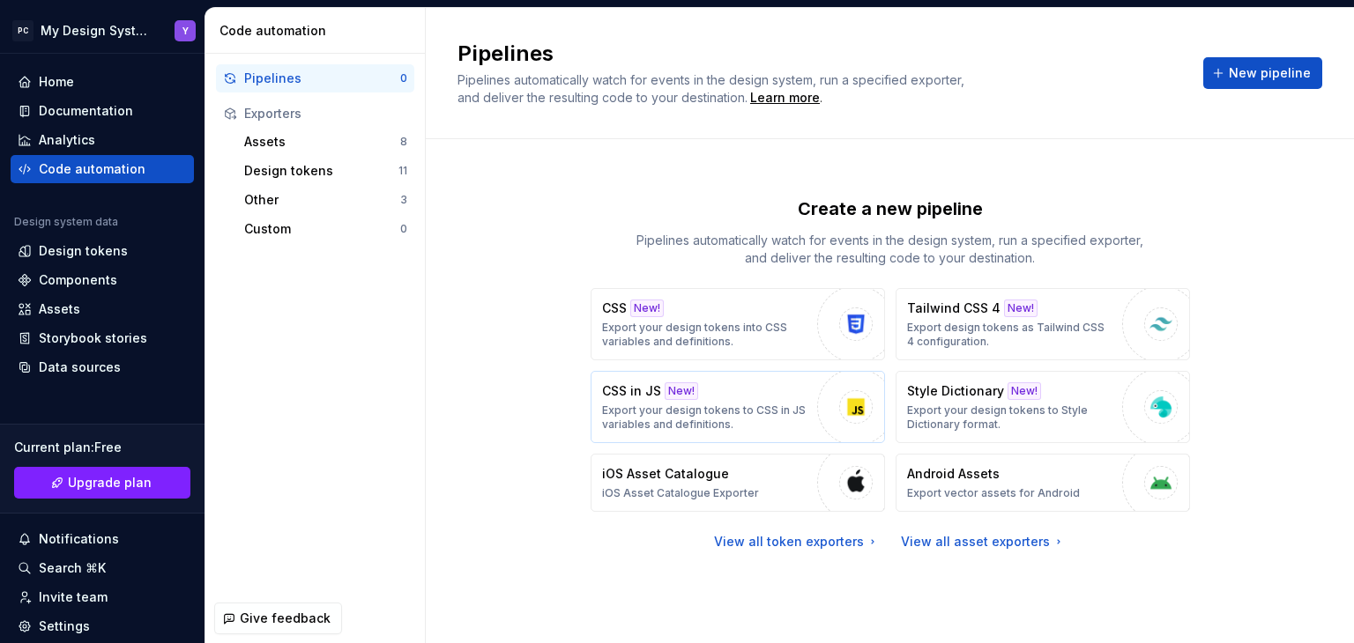
click at [713, 389] on div "CSS in JS New! Export your design tokens to CSS in JS variables and definitions." at bounding box center [705, 406] width 206 height 49
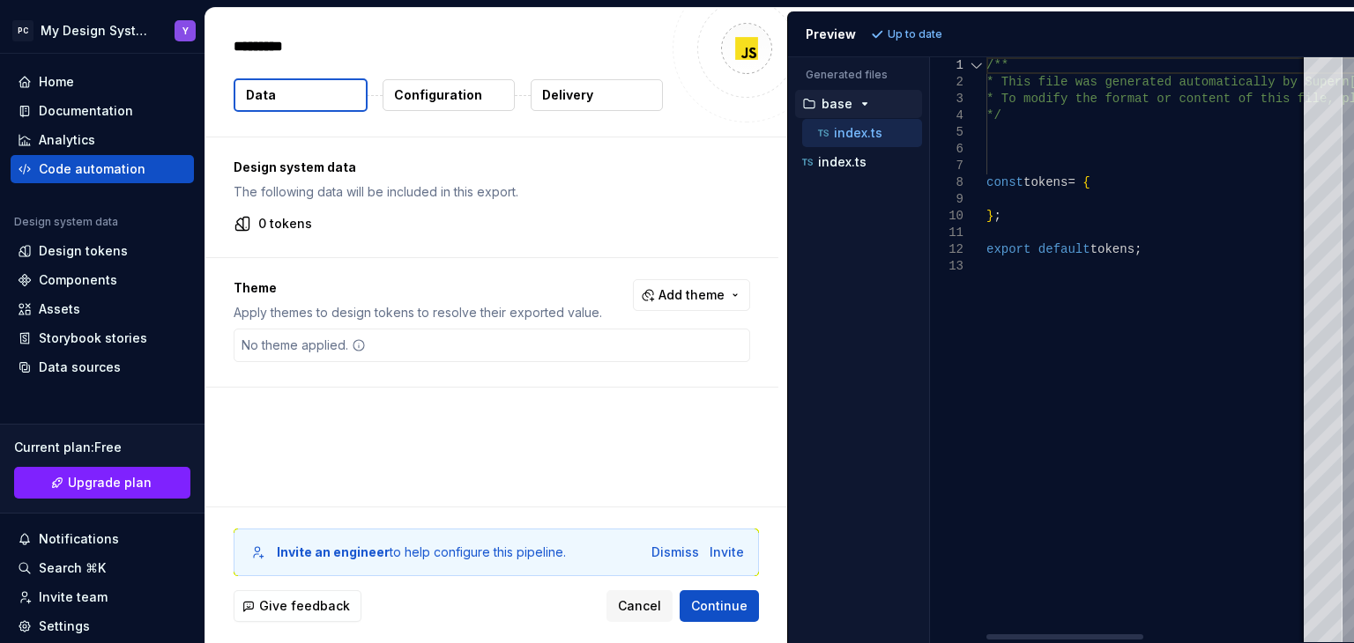
type textarea "*"
click at [742, 606] on span "Continue" at bounding box center [719, 606] width 56 height 18
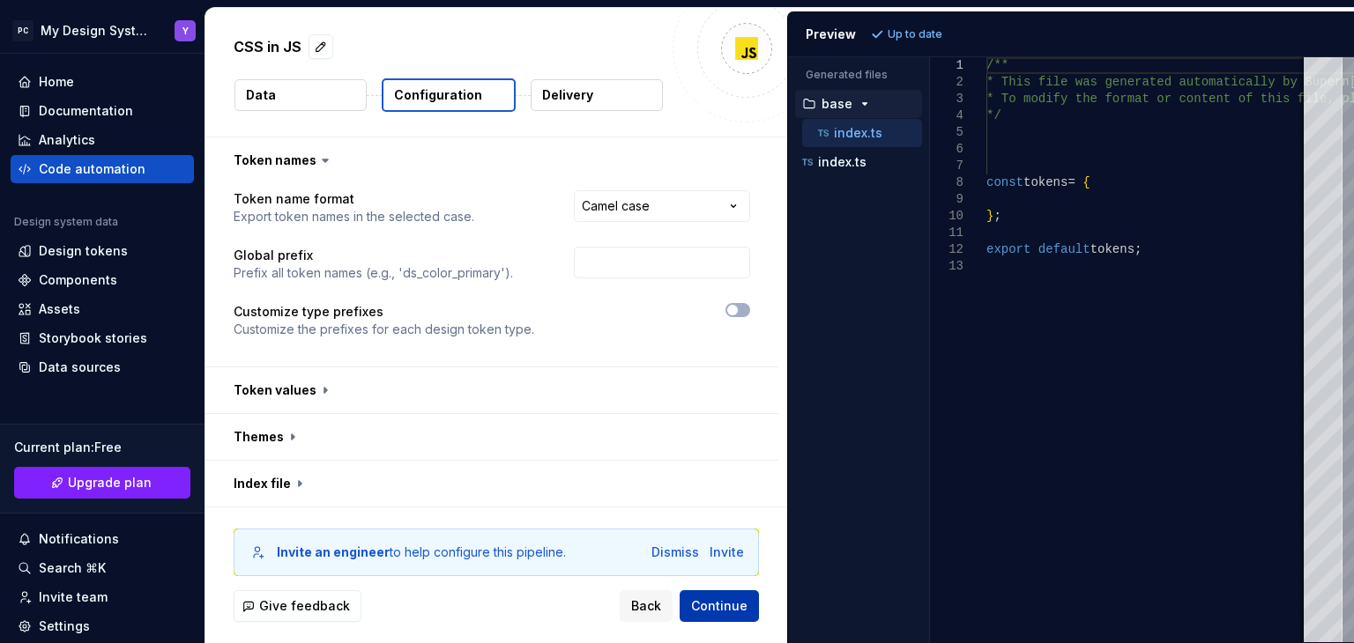
click at [729, 601] on span "Continue" at bounding box center [719, 606] width 56 height 18
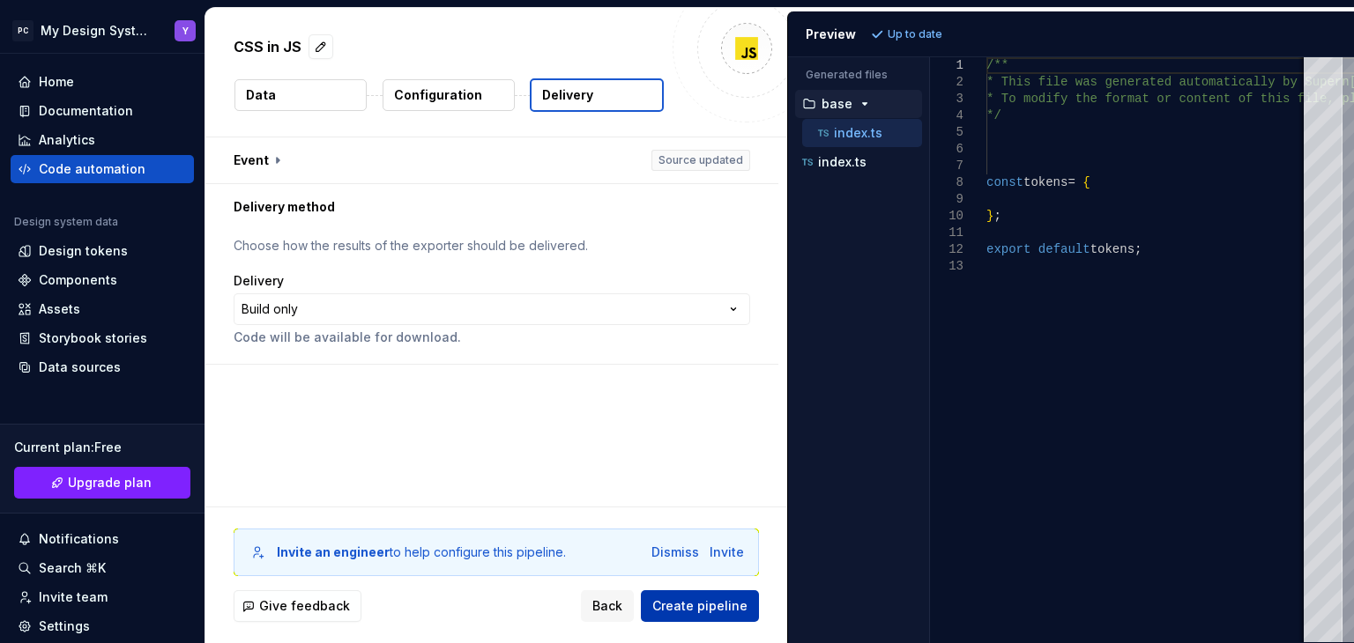
click at [727, 600] on span "Create pipeline" at bounding box center [699, 606] width 95 height 18
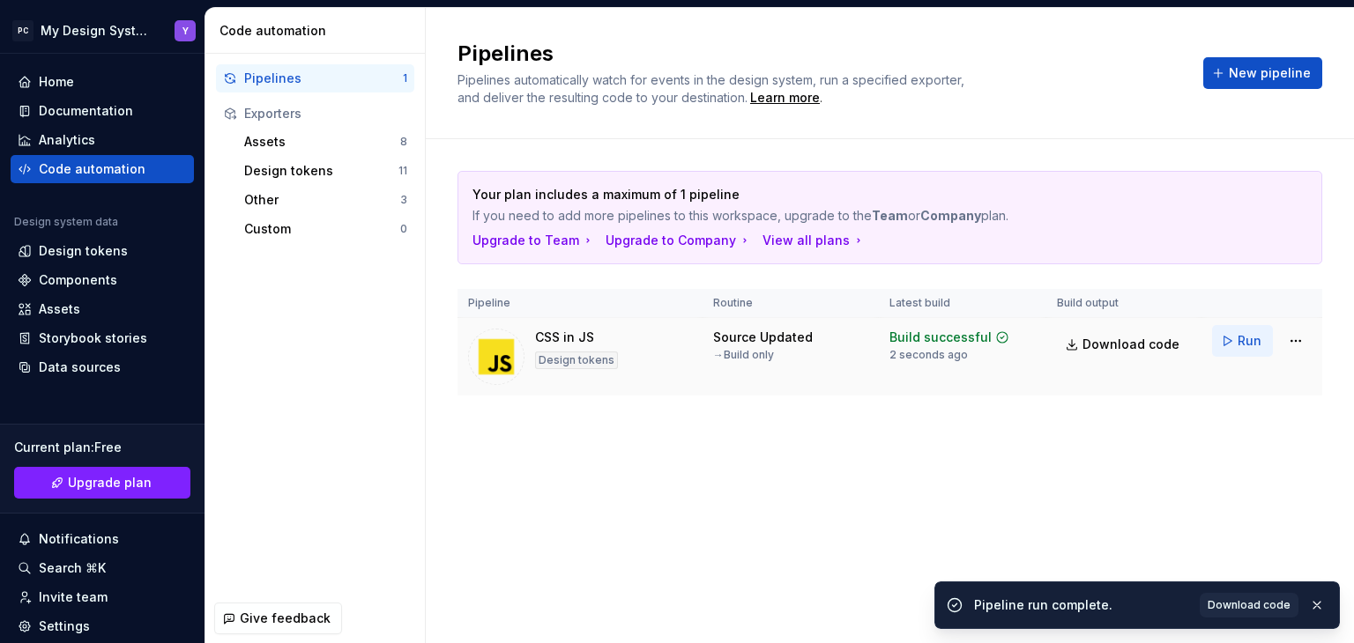
click at [1254, 335] on span "Run" at bounding box center [1249, 341] width 24 height 18
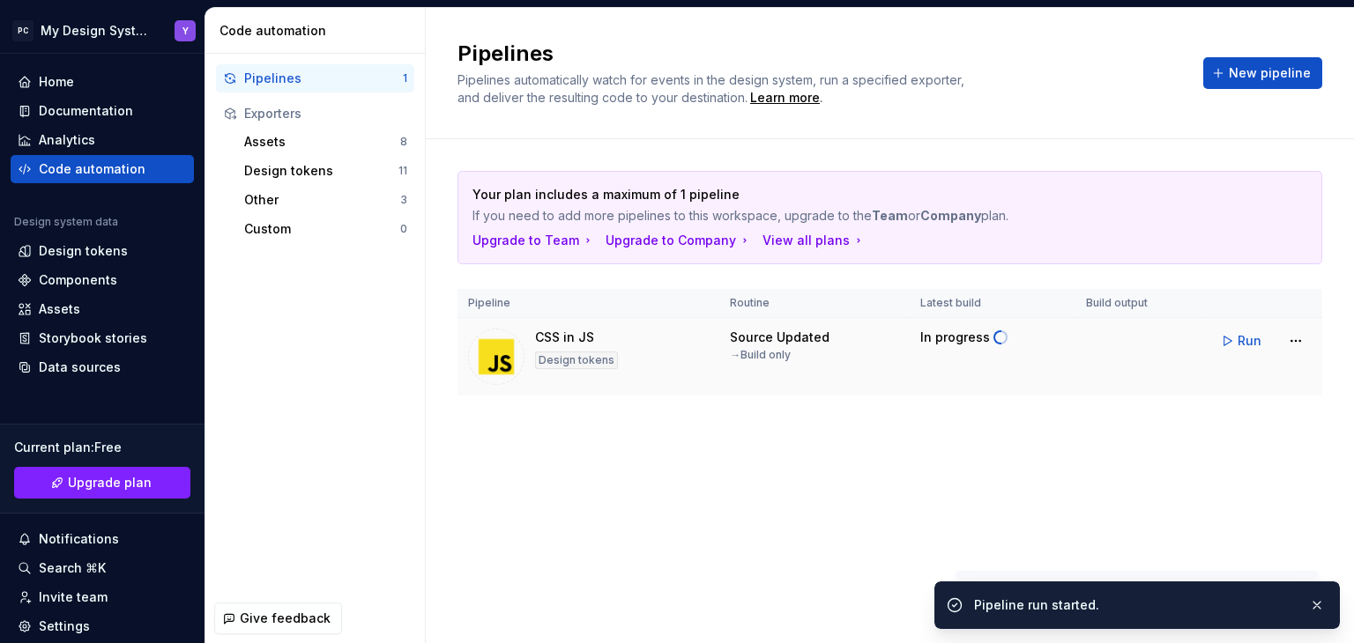
click at [1222, 351] on button "Run" at bounding box center [1242, 341] width 61 height 32
click at [1223, 340] on button "Run" at bounding box center [1242, 341] width 61 height 32
click at [1228, 348] on button "Run" at bounding box center [1242, 341] width 61 height 32
click at [1290, 342] on html "PC My Design System Y Home Documentation Analytics Code automation Design syste…" at bounding box center [677, 321] width 1354 height 643
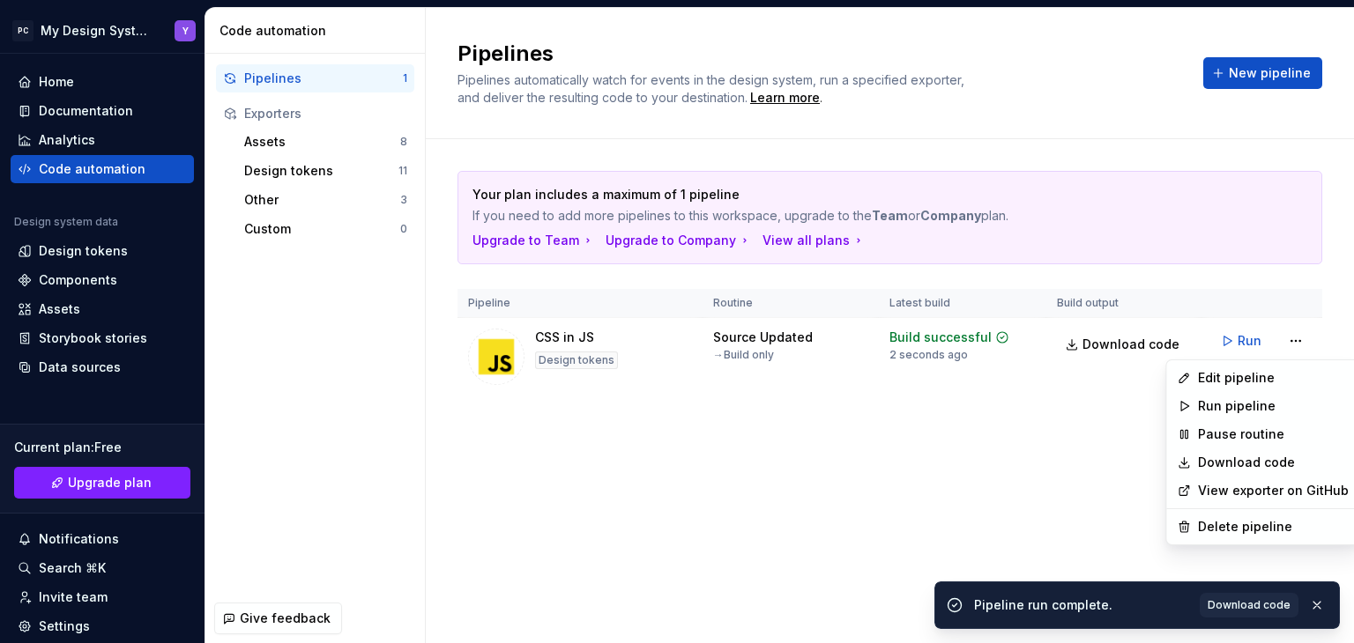
click at [1008, 378] on html "PC My Design System Y Home Documentation Analytics Code automation Design syste…" at bounding box center [677, 321] width 1354 height 643
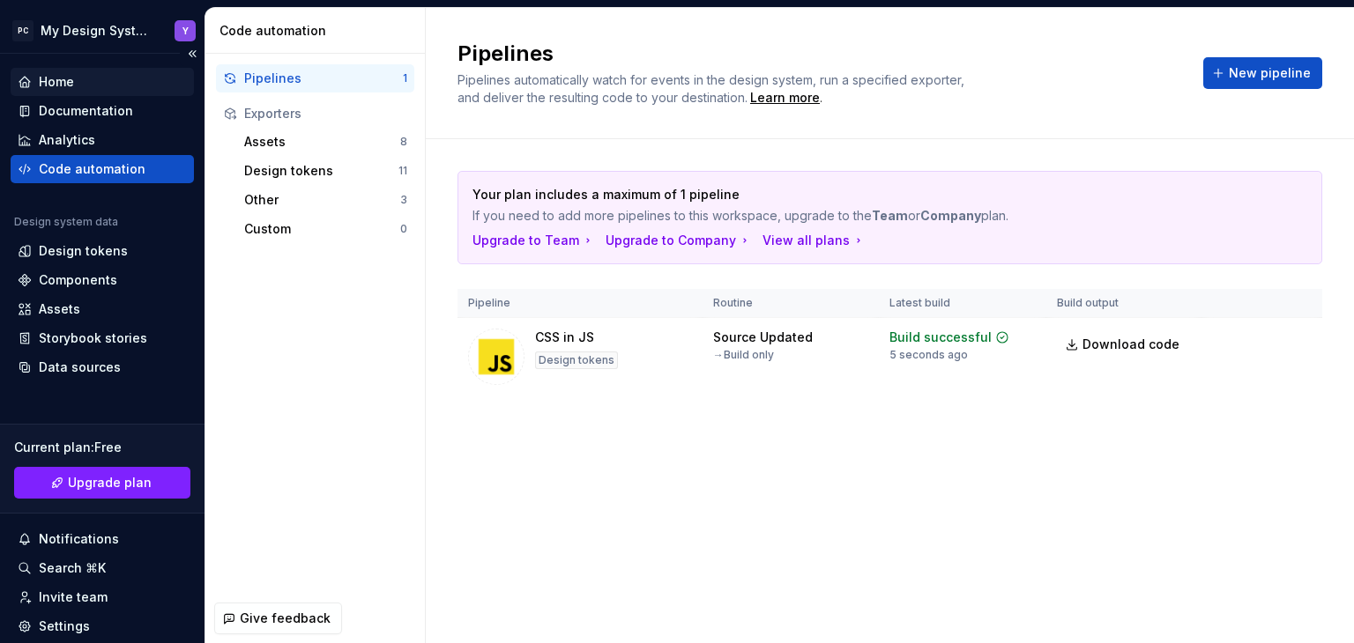
click at [32, 81] on div "Home" at bounding box center [102, 82] width 169 height 18
